Goal: Task Accomplishment & Management: Manage account settings

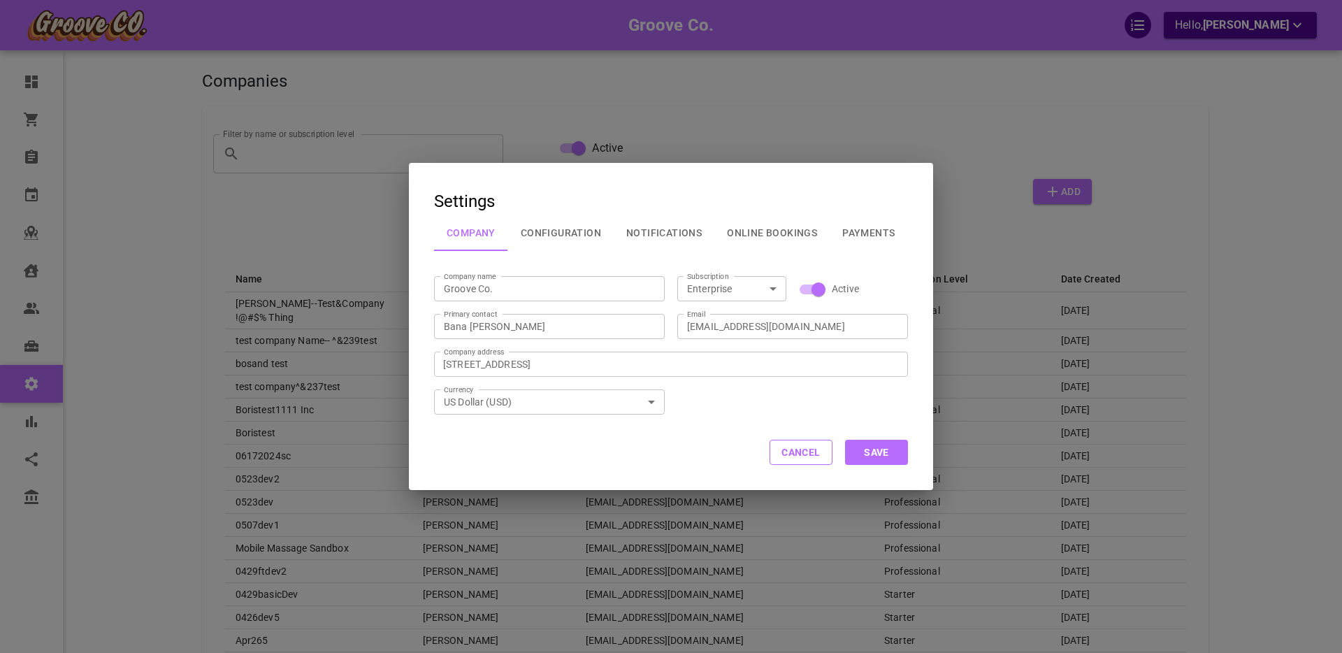
select select "25"
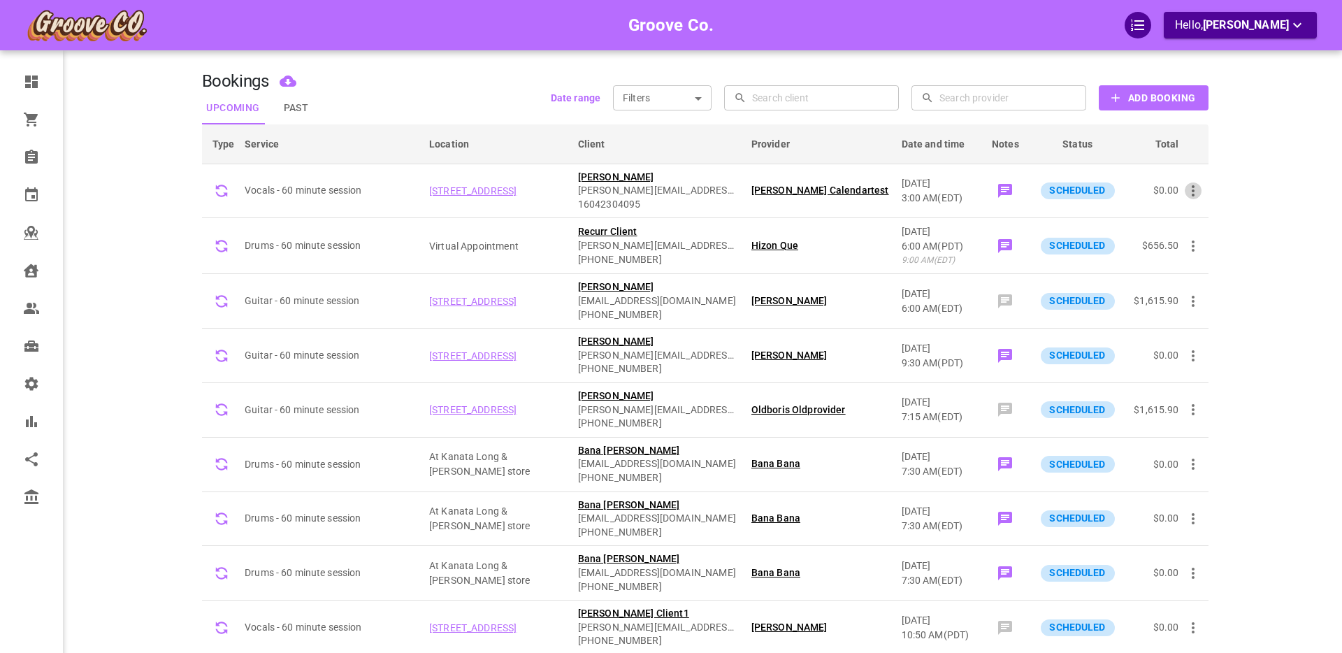
click at [1194, 192] on icon "button" at bounding box center [1193, 190] width 3 height 11
click at [31, 156] on div at bounding box center [671, 326] width 1342 height 653
click at [32, 157] on icon at bounding box center [31, 157] width 17 height 17
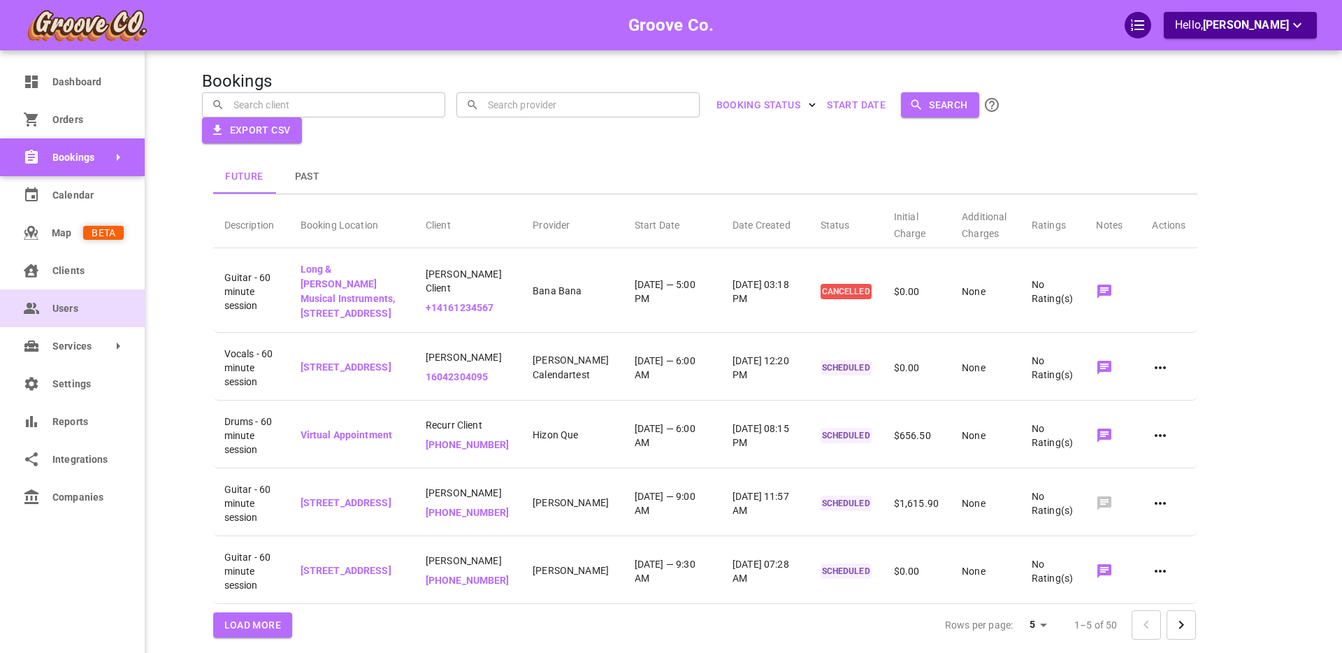
click at [35, 308] on icon at bounding box center [31, 308] width 17 height 17
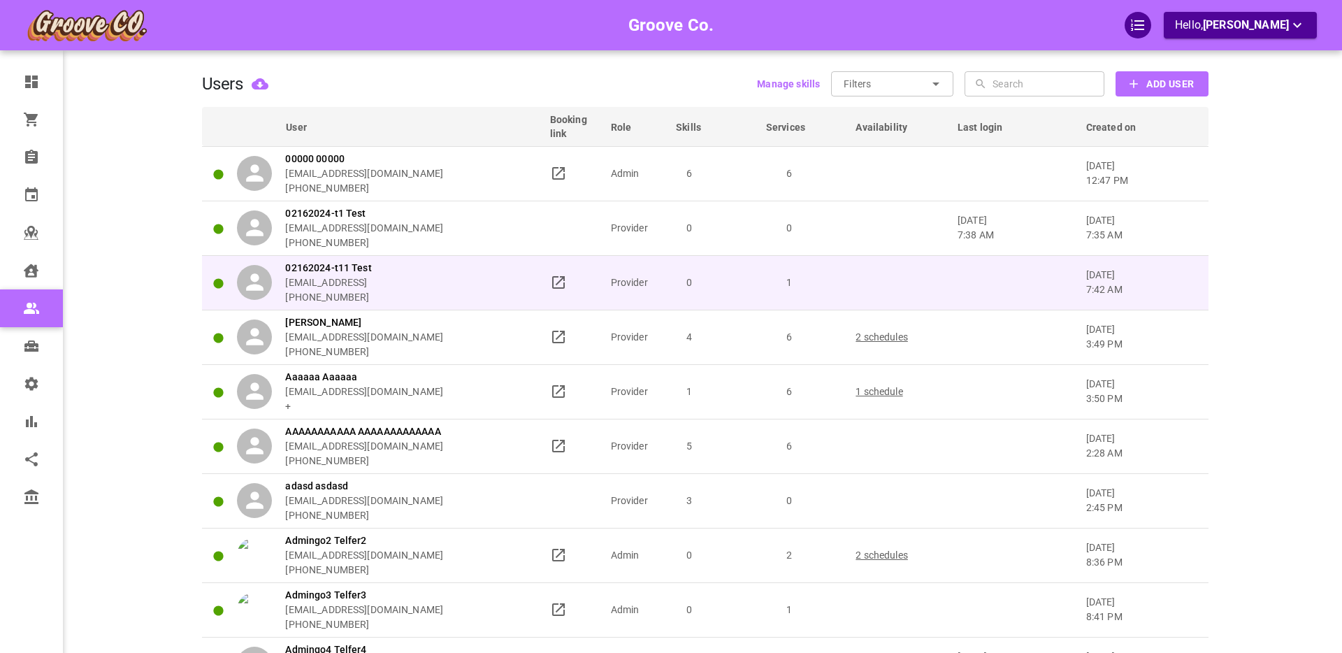
click at [492, 298] on div "02162024-t11 Test omar+02162024-t1@gomarketbox.comm +14168360759" at bounding box center [387, 283] width 300 height 44
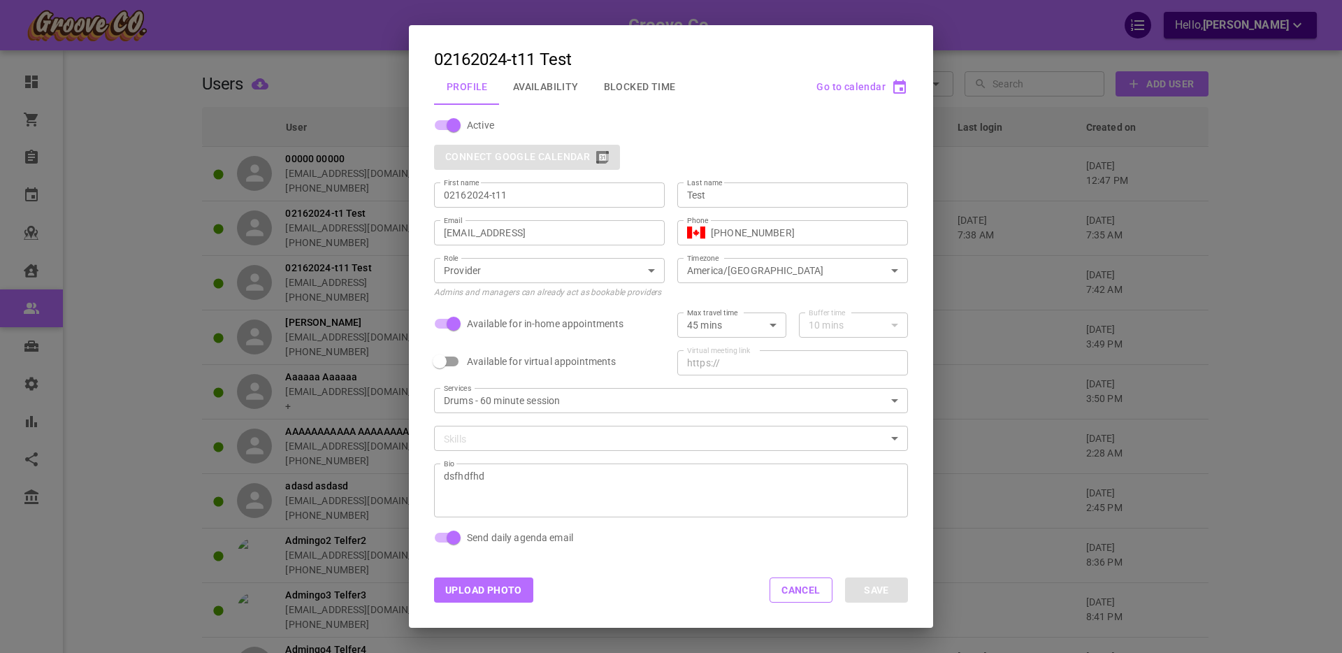
scroll to position [38, 0]
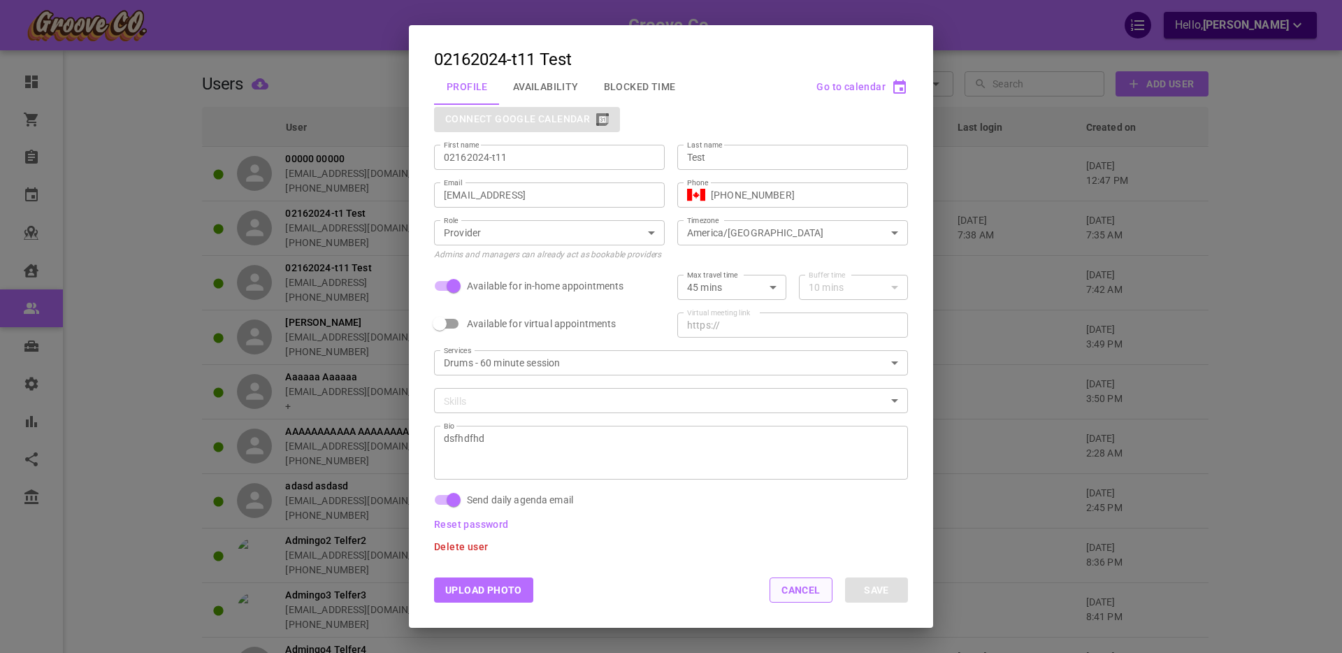
click at [795, 594] on button "Cancel" at bounding box center [801, 589] width 63 height 25
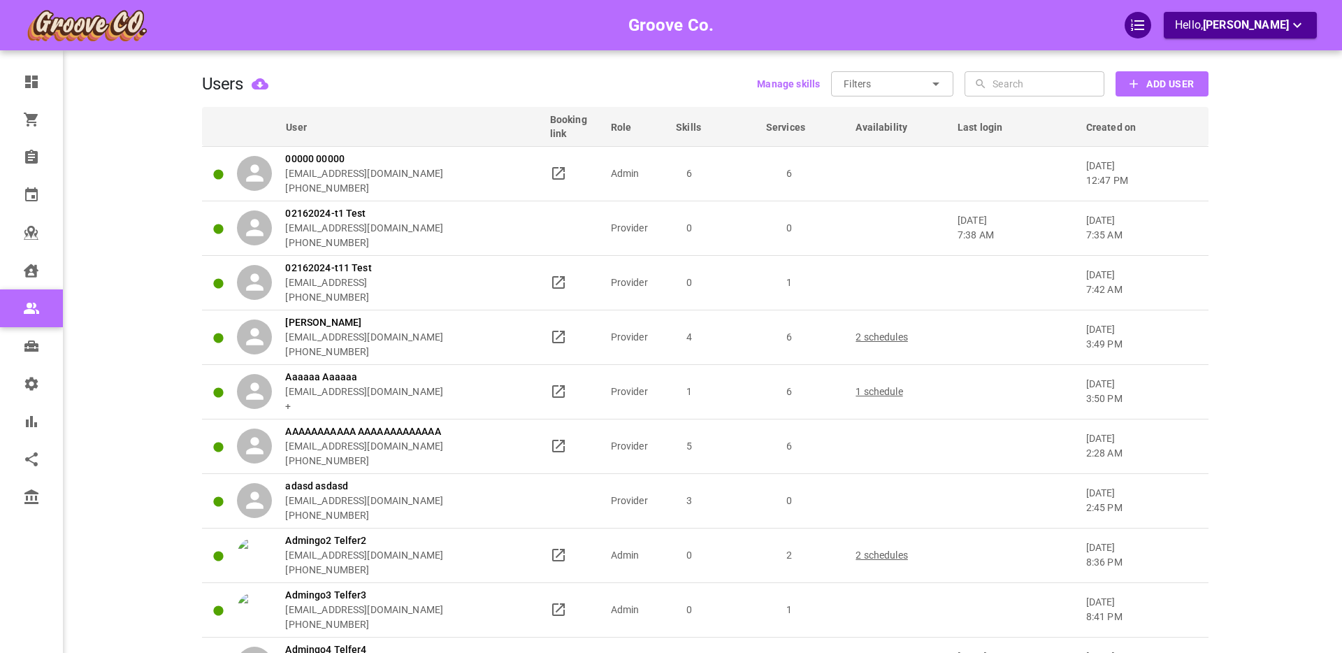
scroll to position [0, 0]
